Goal: Browse casually

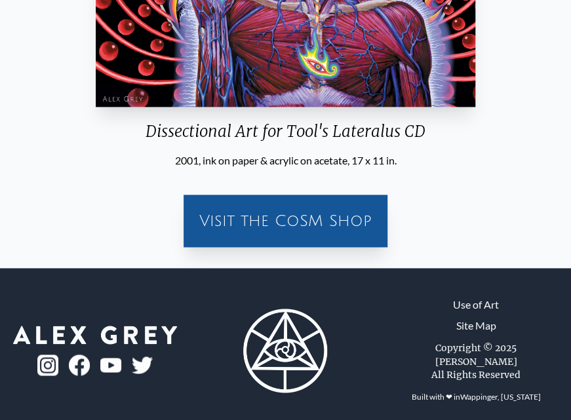
scroll to position [503, 0]
click at [351, 221] on div "Visit the CoSM Shop" at bounding box center [285, 221] width 193 height 42
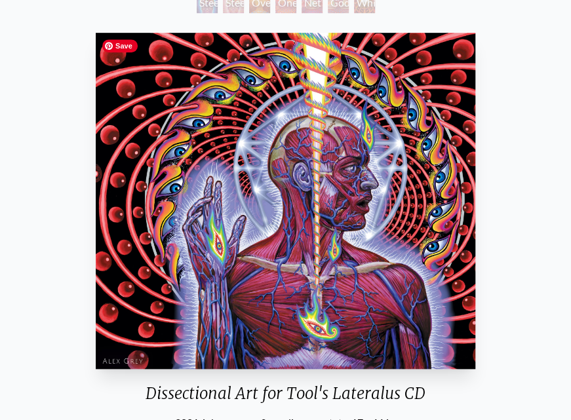
scroll to position [0, 0]
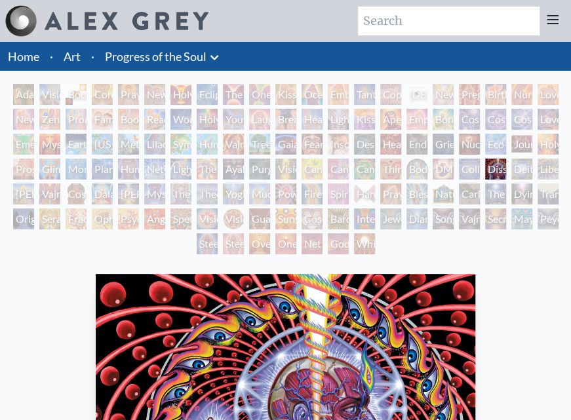
click at [76, 57] on link "Art" at bounding box center [72, 56] width 17 height 18
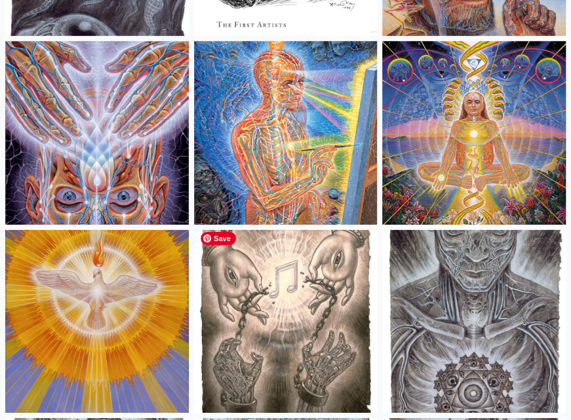
scroll to position [11730, 0]
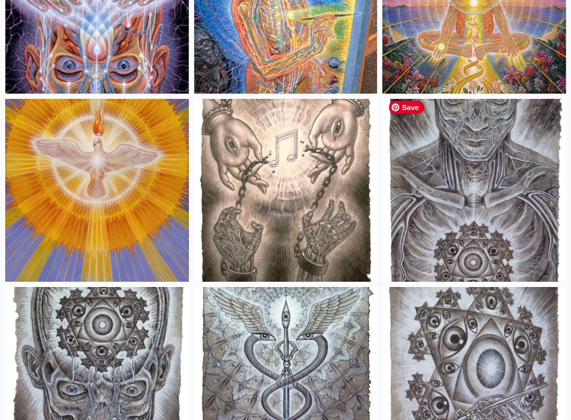
click at [488, 226] on img at bounding box center [473, 190] width 183 height 183
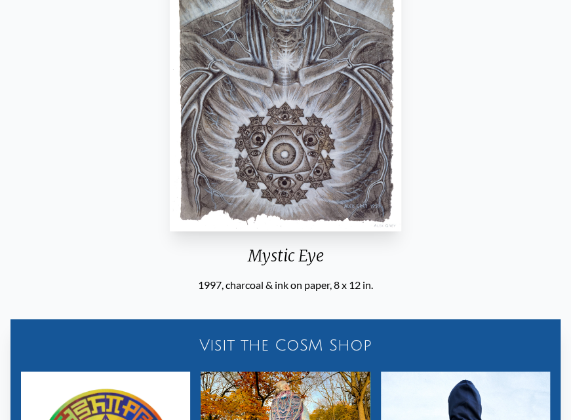
scroll to position [204, 0]
